Goal: Find specific page/section: Find specific page/section

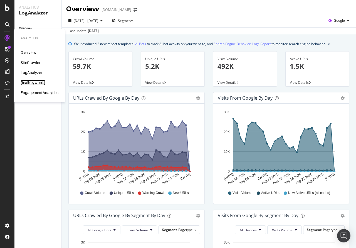
click at [29, 83] on div "RealKeywords" at bounding box center [33, 83] width 25 height 6
